Goal: Find specific page/section: Find specific page/section

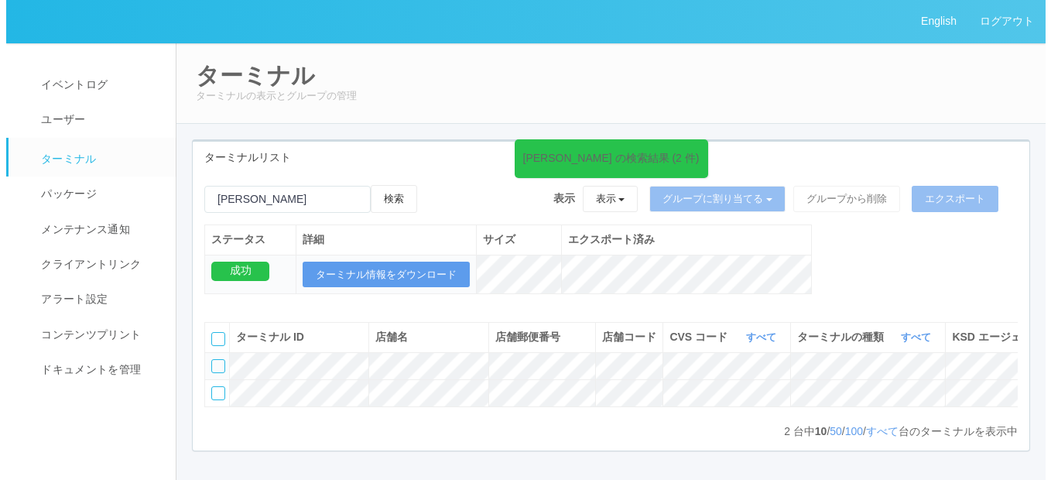
scroll to position [0, 321]
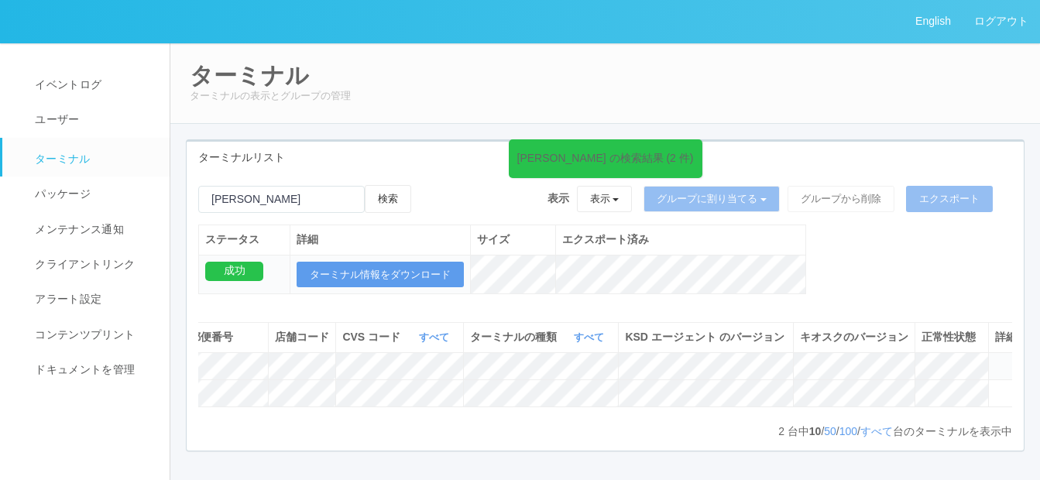
click at [995, 359] on icon at bounding box center [995, 359] width 0 height 0
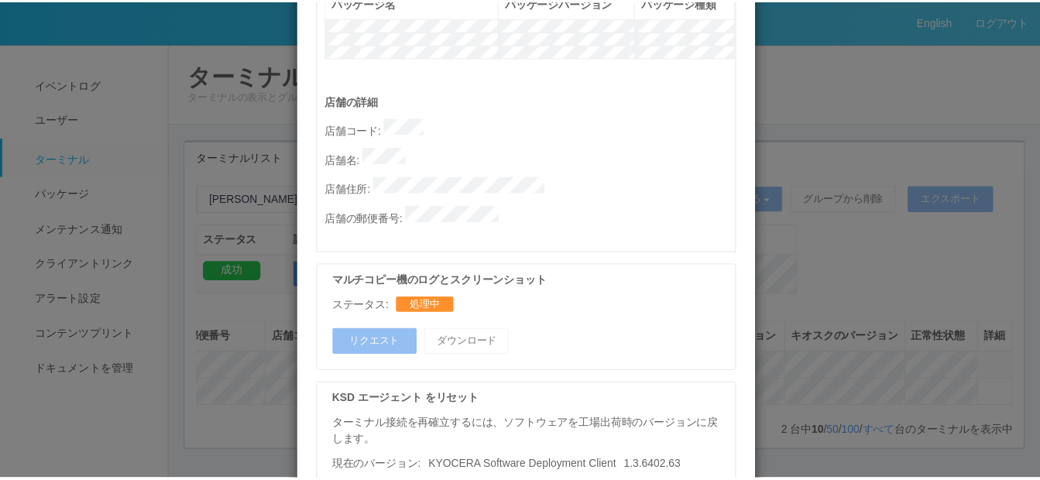
scroll to position [906, 0]
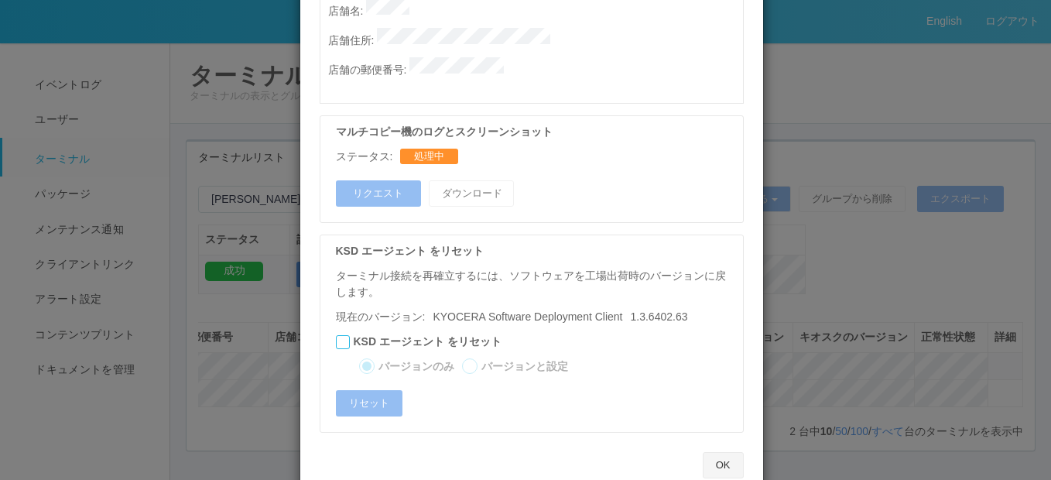
click at [724, 452] on button "OK" at bounding box center [723, 465] width 41 height 26
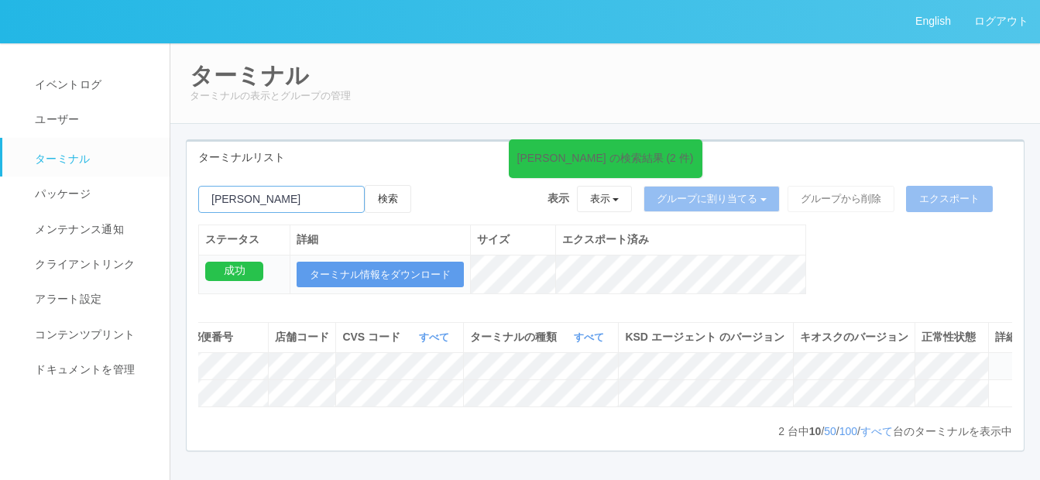
click at [280, 200] on input "emailSearch" at bounding box center [281, 199] width 166 height 27
type input "よ"
click at [410, 193] on button "検索" at bounding box center [388, 199] width 46 height 28
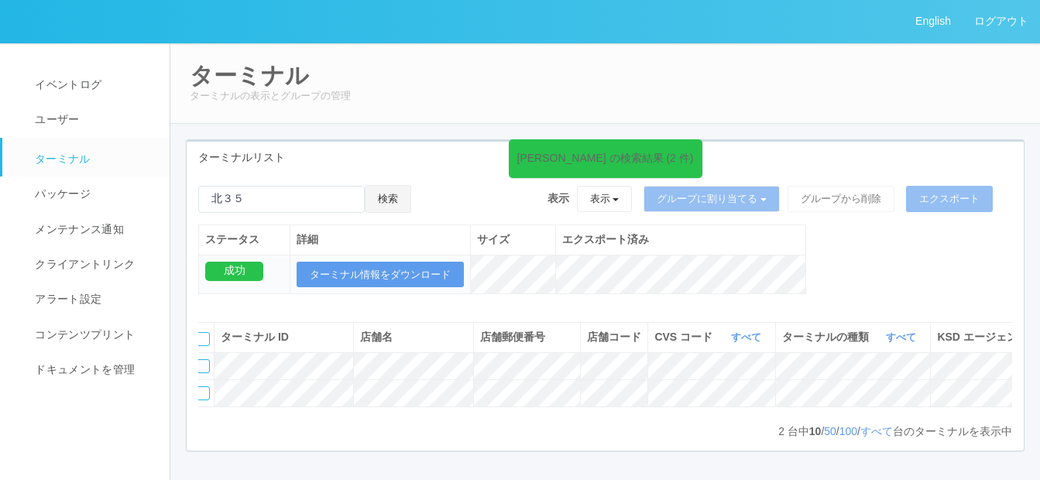
scroll to position [0, 0]
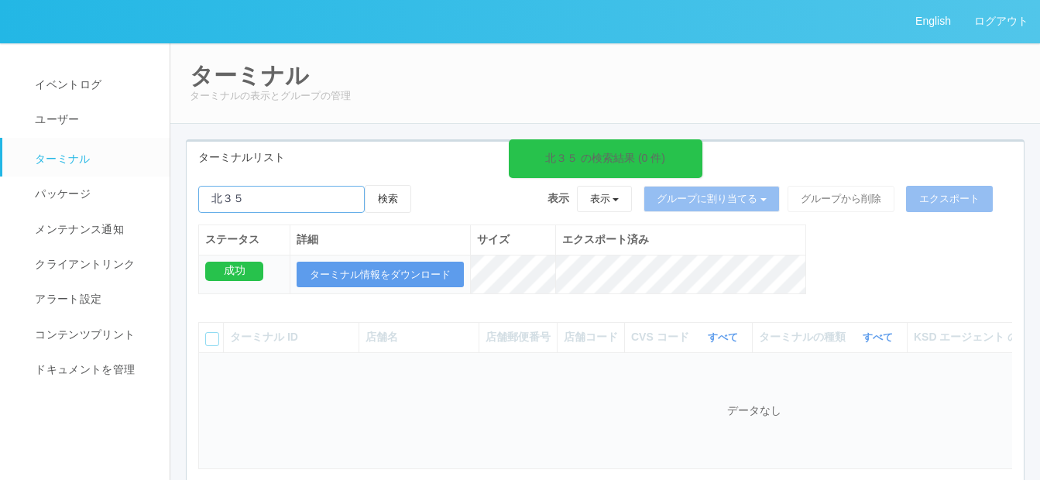
drag, startPoint x: 249, startPoint y: 199, endPoint x: 343, endPoint y: 207, distance: 94.0
click at [249, 199] on input "emailSearch" at bounding box center [281, 199] width 166 height 27
click at [397, 200] on button "検索" at bounding box center [388, 199] width 46 height 28
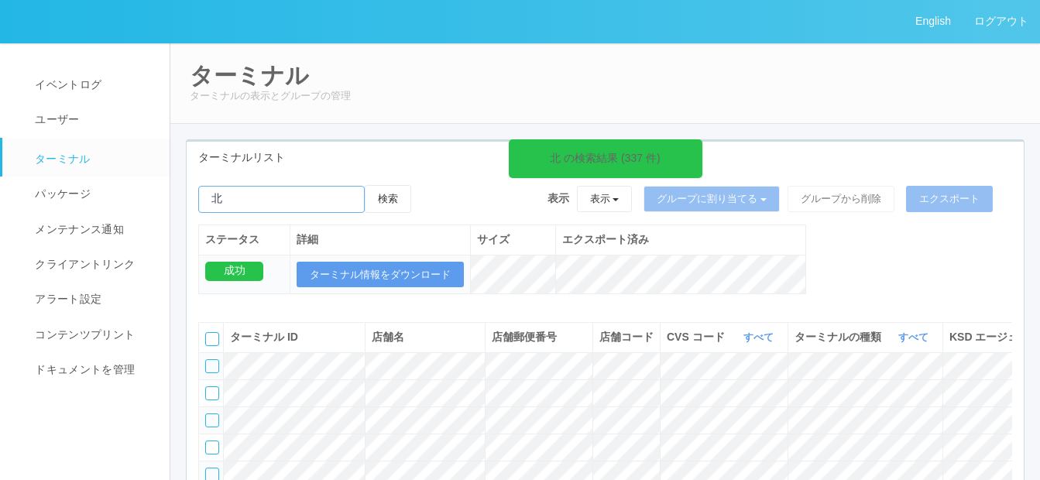
click at [211, 195] on input "emailSearch" at bounding box center [281, 199] width 166 height 27
type input "ラルズマート北"
click at [400, 194] on button "検索" at bounding box center [388, 199] width 46 height 28
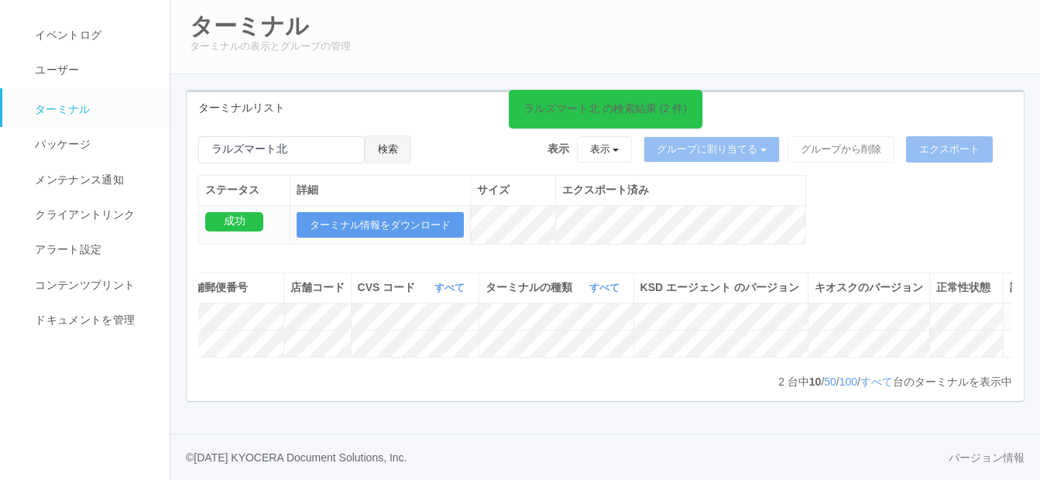
scroll to position [0, 338]
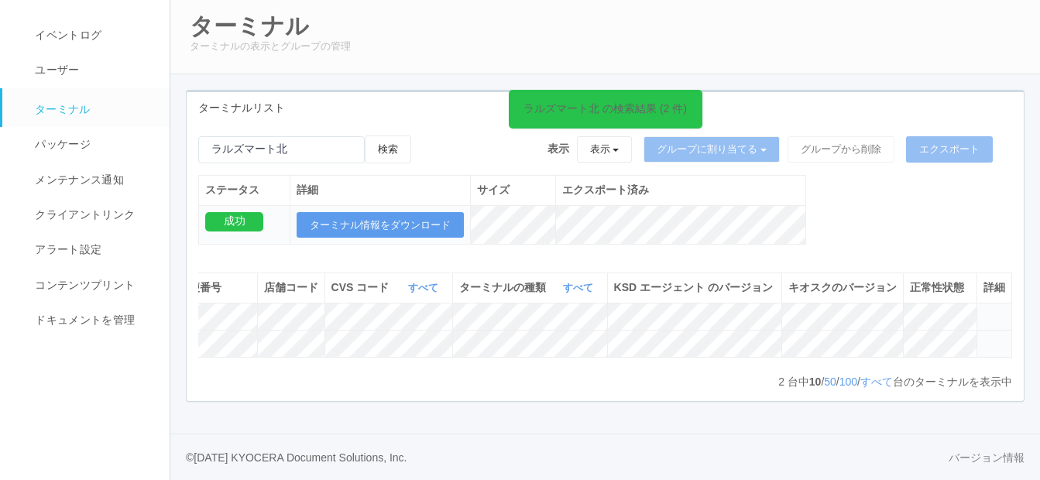
click at [983, 337] on icon at bounding box center [983, 337] width 0 height 0
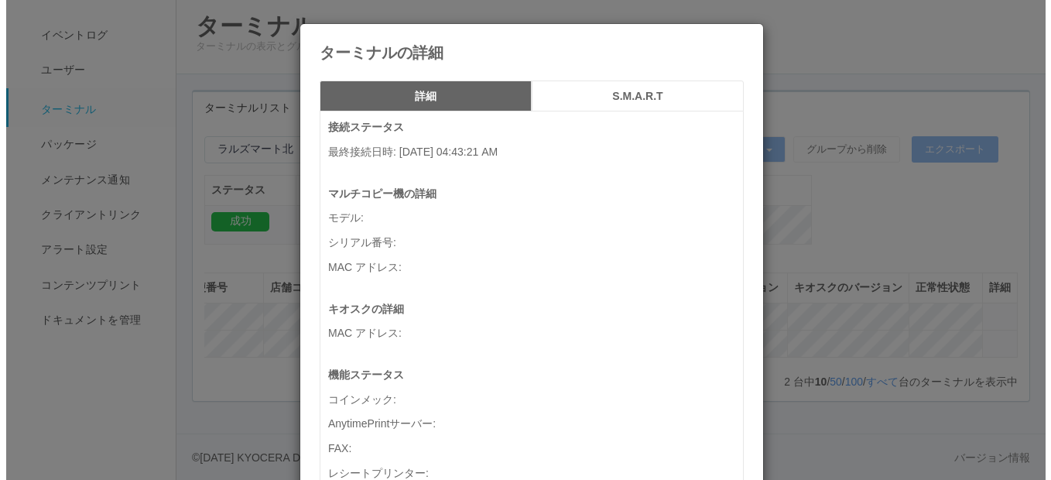
scroll to position [0, 327]
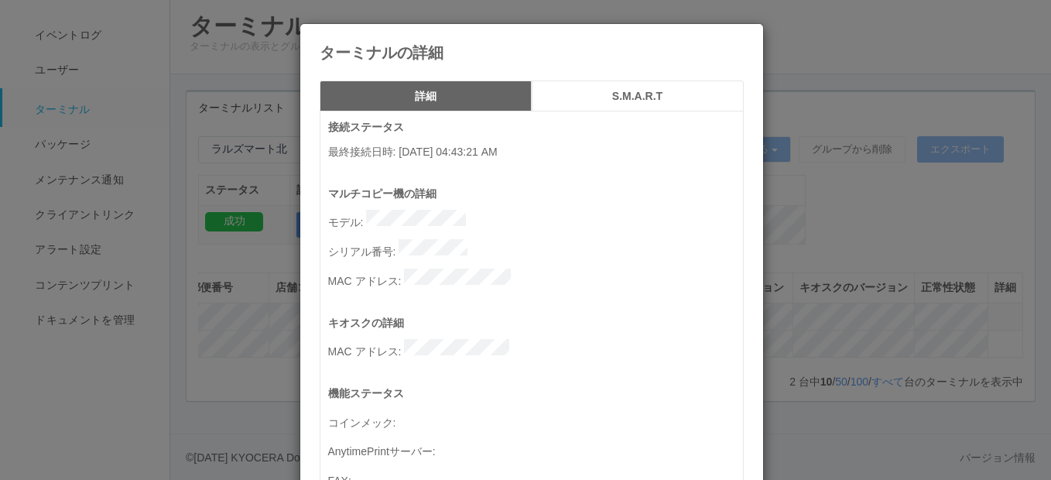
click at [636, 91] on h5 "S.M.A.R.T" at bounding box center [637, 97] width 201 height 12
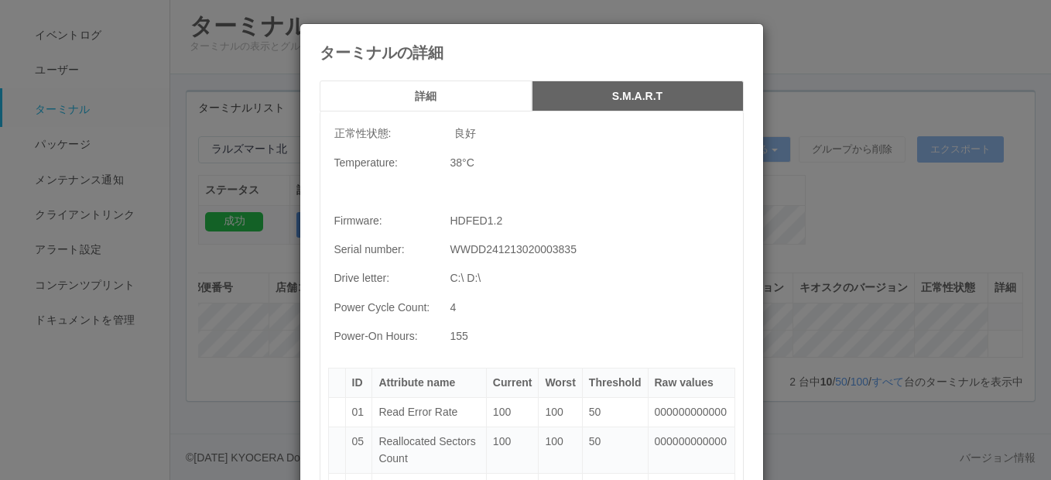
click at [389, 98] on h5 "詳細" at bounding box center [425, 97] width 201 height 12
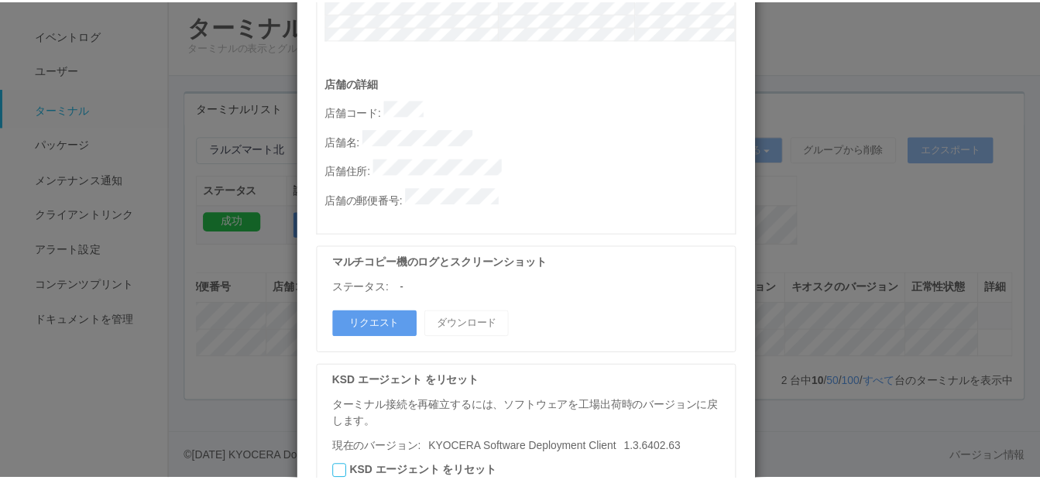
scroll to position [906, 0]
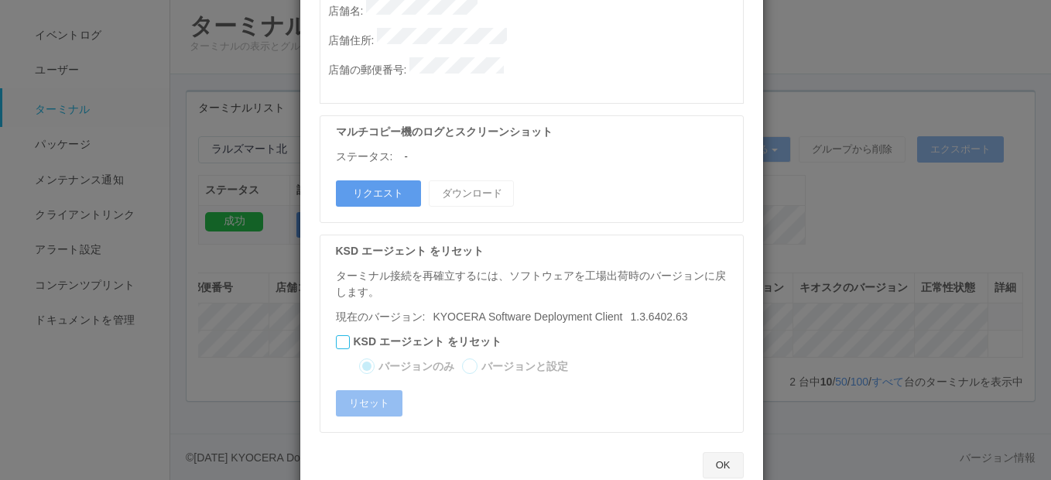
click at [718, 452] on button "OK" at bounding box center [723, 465] width 41 height 26
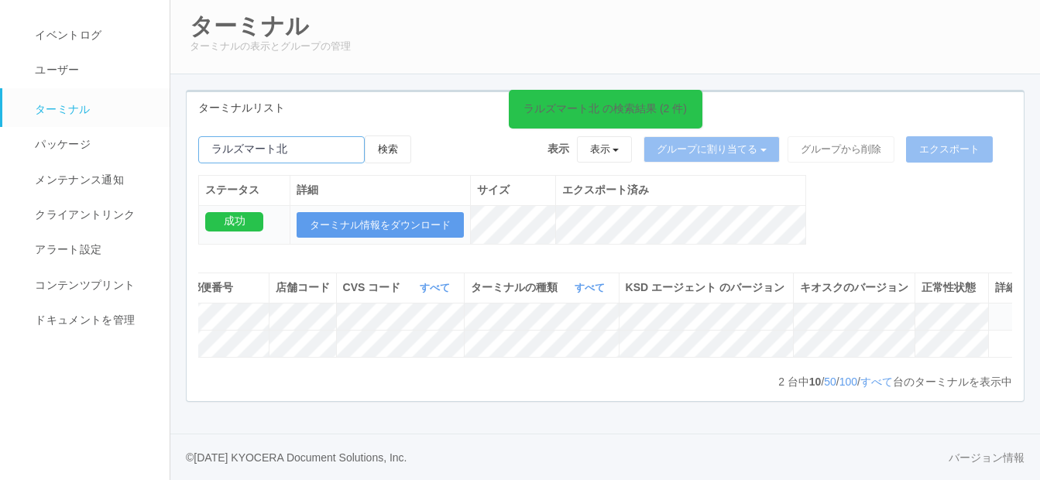
drag, startPoint x: 299, startPoint y: 108, endPoint x: 199, endPoint y: 95, distance: 100.6
click at [197, 135] on div "ラルズマート北 の検索結果 (2 件) 検索 表示 表示 すべてのターミナル 未割り当てのターミナル グループを追加 グループ名を編集 アーカイブ済みのターミ…" at bounding box center [605, 197] width 837 height 125
paste input "[PERSON_NAME]"
type input "[PERSON_NAME]"
click at [400, 135] on button "検索" at bounding box center [388, 149] width 46 height 28
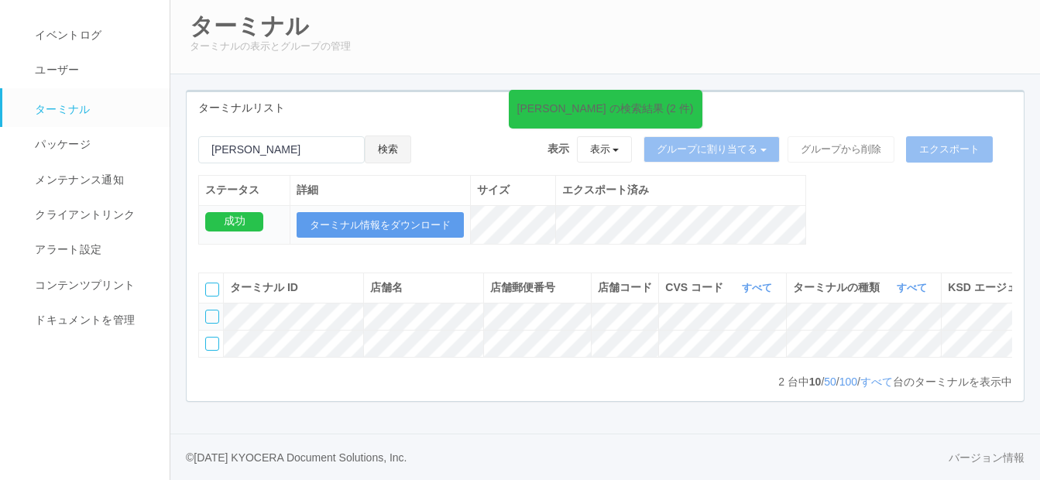
scroll to position [0, 334]
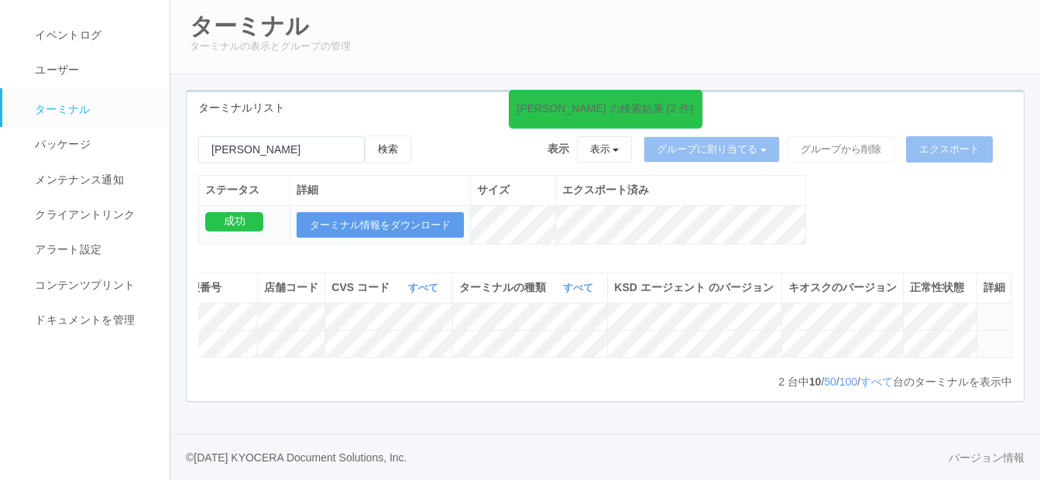
click at [983, 337] on icon at bounding box center [983, 337] width 0 height 0
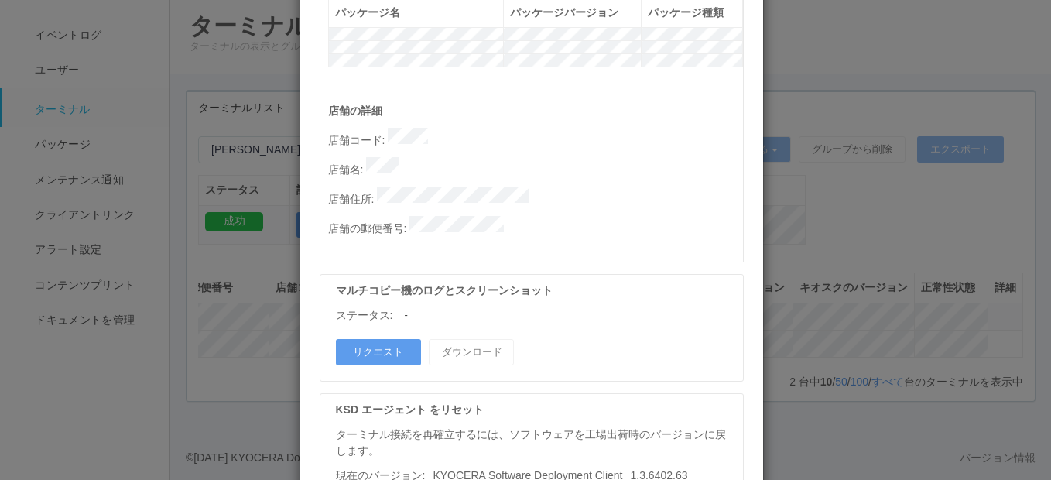
scroll to position [851, 0]
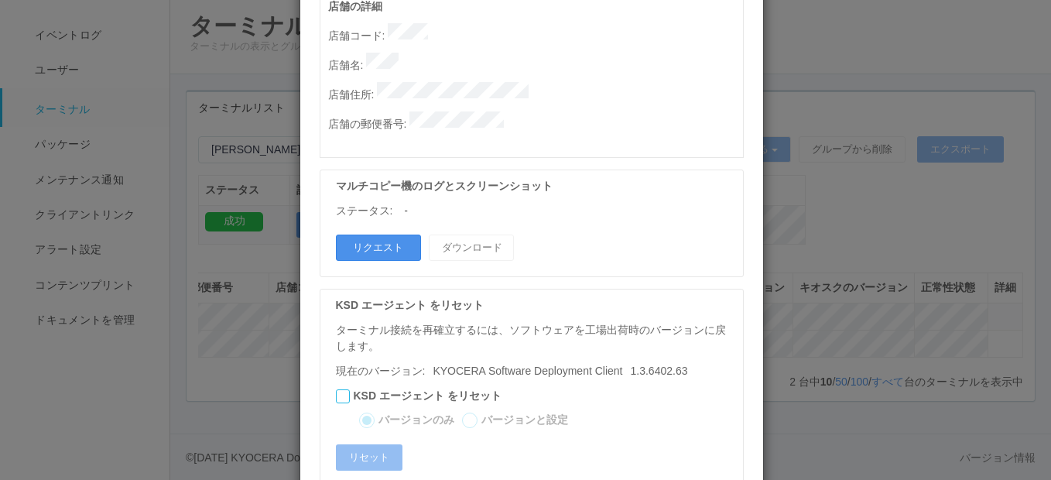
click at [386, 235] on button "リクエスト" at bounding box center [378, 248] width 85 height 26
